Goal: Information Seeking & Learning: Learn about a topic

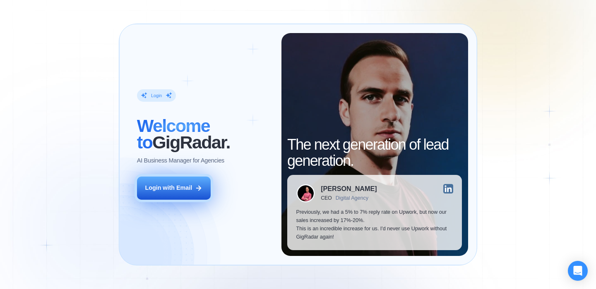
click at [180, 183] on button "Login with Email" at bounding box center [174, 188] width 74 height 23
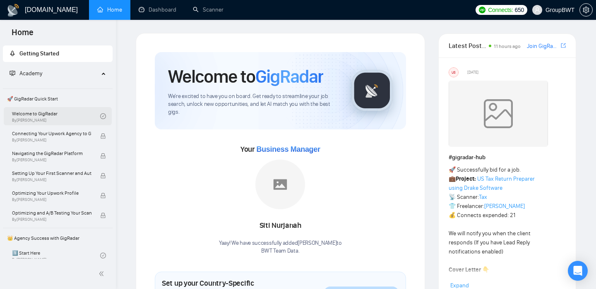
click at [57, 117] on link "Welcome to GigRadar By [PERSON_NAME]" at bounding box center [56, 116] width 88 height 18
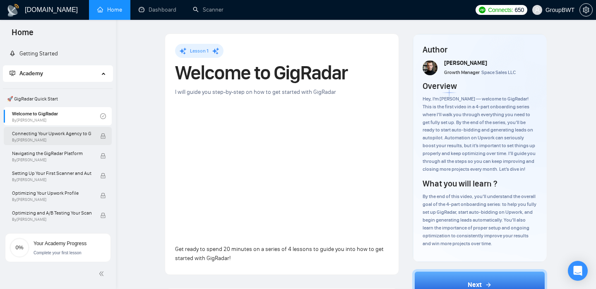
click at [55, 141] on span "By [PERSON_NAME]" at bounding box center [51, 140] width 79 height 5
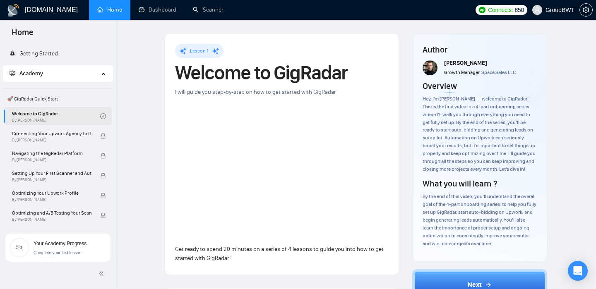
click at [69, 116] on link "Welcome to GigRadar By Vlad Timinsky" at bounding box center [56, 116] width 88 height 18
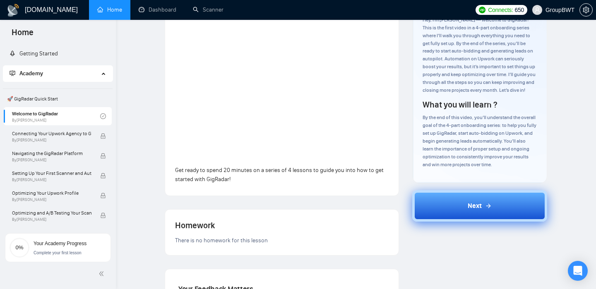
scroll to position [79, 0]
click at [506, 211] on button "Next" at bounding box center [479, 206] width 135 height 31
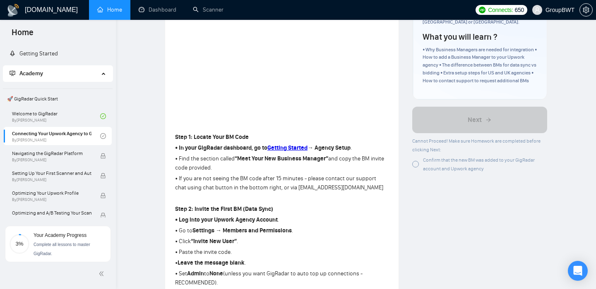
scroll to position [143, 0]
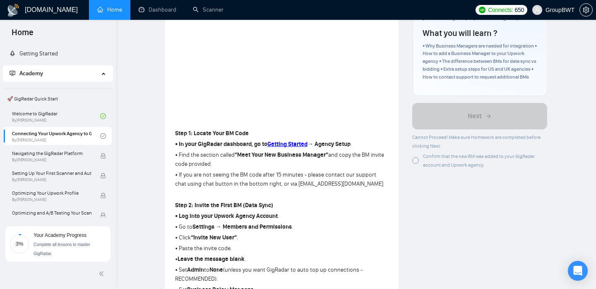
click at [419, 169] on div "Confirm that the new BM was added to your GigRadar account and Upwork agency" at bounding box center [479, 160] width 135 height 17
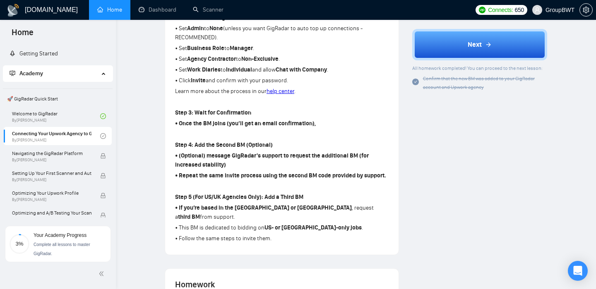
scroll to position [383, 0]
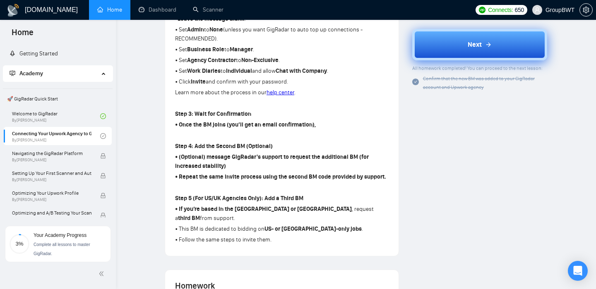
click at [486, 49] on div "Next" at bounding box center [479, 45] width 24 height 10
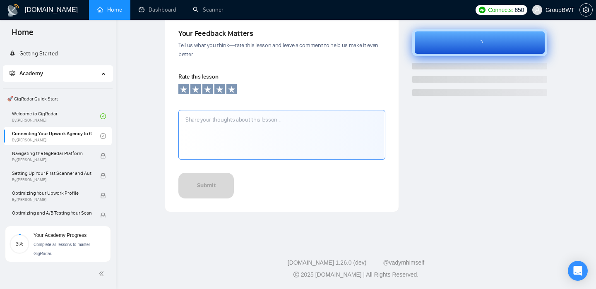
scroll to position [283, 0]
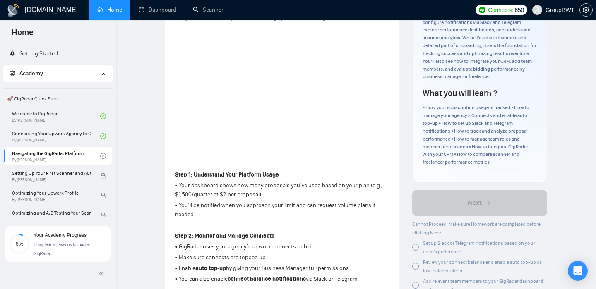
scroll to position [100, 0]
